Goal: Check status

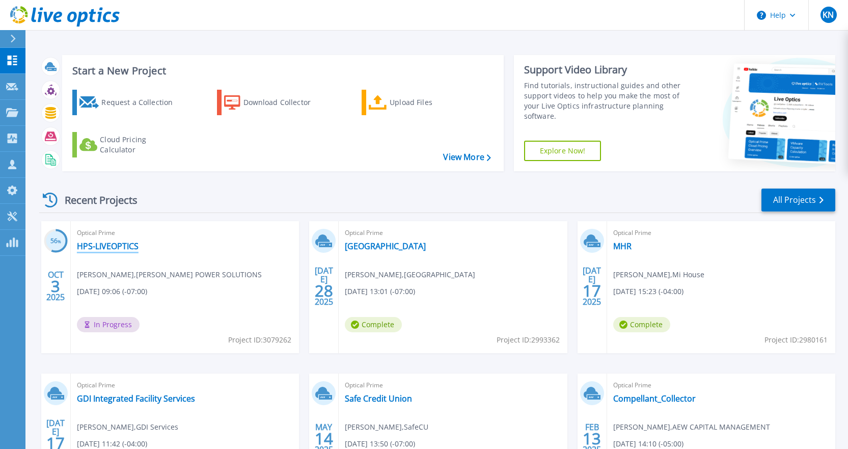
click at [122, 245] on link "HPS-LIVEOPTICS" at bounding box center [108, 246] width 62 height 10
